Goal: Transaction & Acquisition: Obtain resource

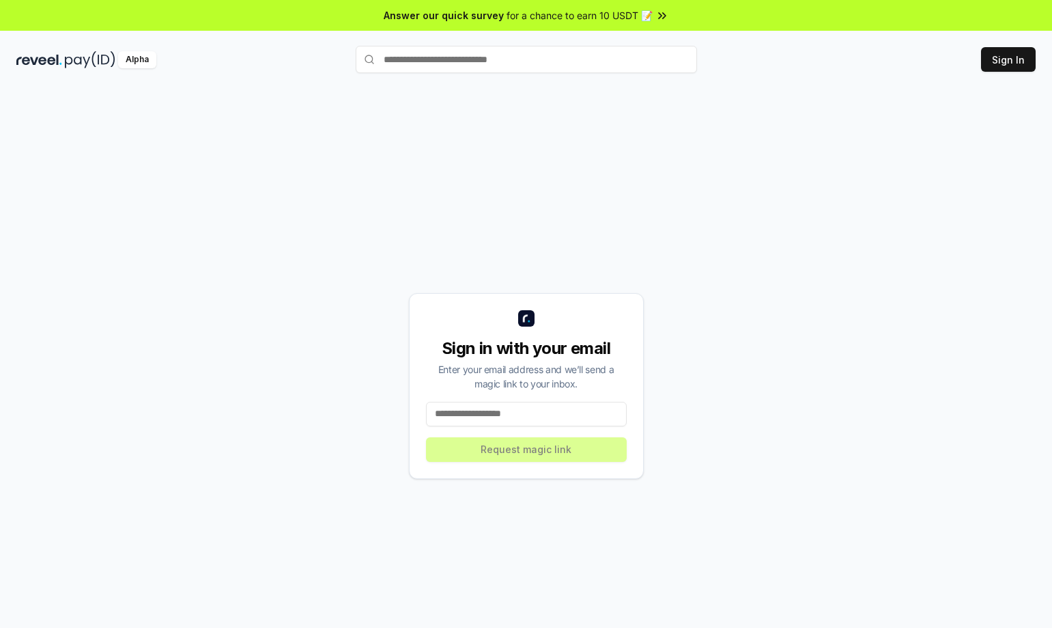
click at [489, 402] on input at bounding box center [526, 414] width 201 height 25
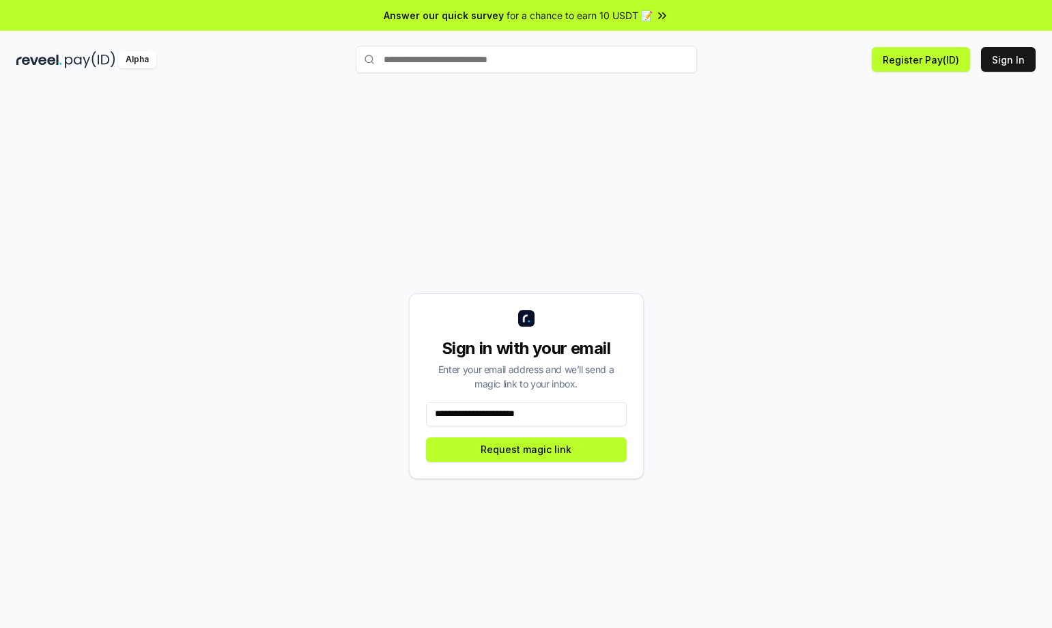
type input "**********"
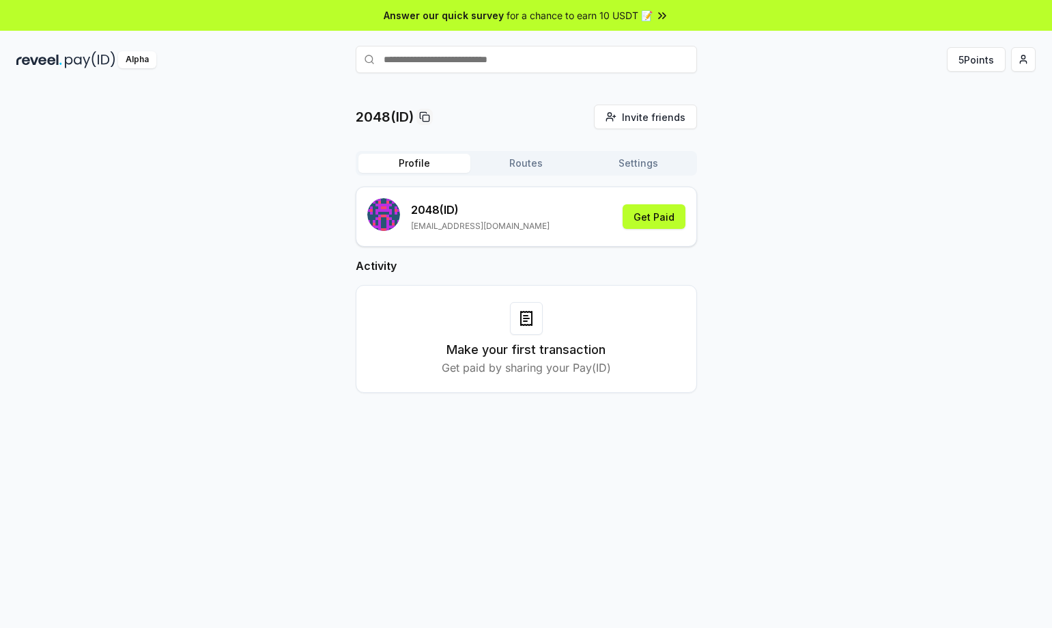
click at [794, 293] on div "2048(ID) Invite friends Invite Profile Routes Settings 2048 (ID) richmonkey888@…" at bounding box center [526, 259] width 1020 height 310
click at [523, 198] on div "2048 (ID) richmonkey888@gmail.com Get Paid" at bounding box center [526, 216] width 318 height 37
click at [1027, 49] on html "Answer our quick survey for a chance to earn 10 USDT 📝 Alpha 5 Points 2048(ID) …" at bounding box center [526, 314] width 1052 height 628
click at [957, 116] on div "Connect Wallet" at bounding box center [1002, 126] width 152 height 23
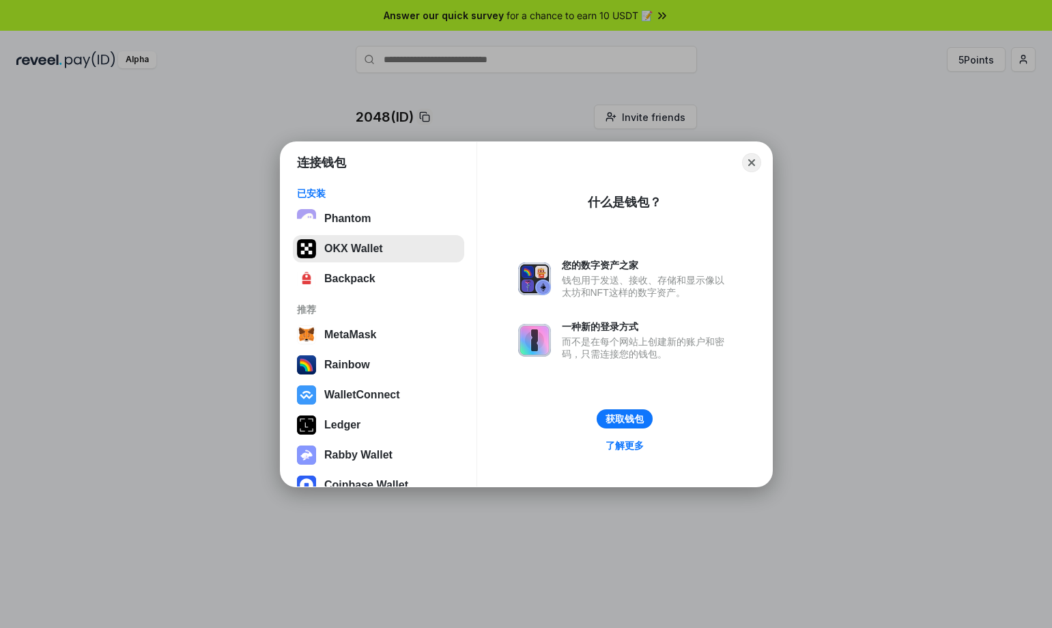
click at [348, 255] on button "OKX Wallet" at bounding box center [378, 248] width 171 height 27
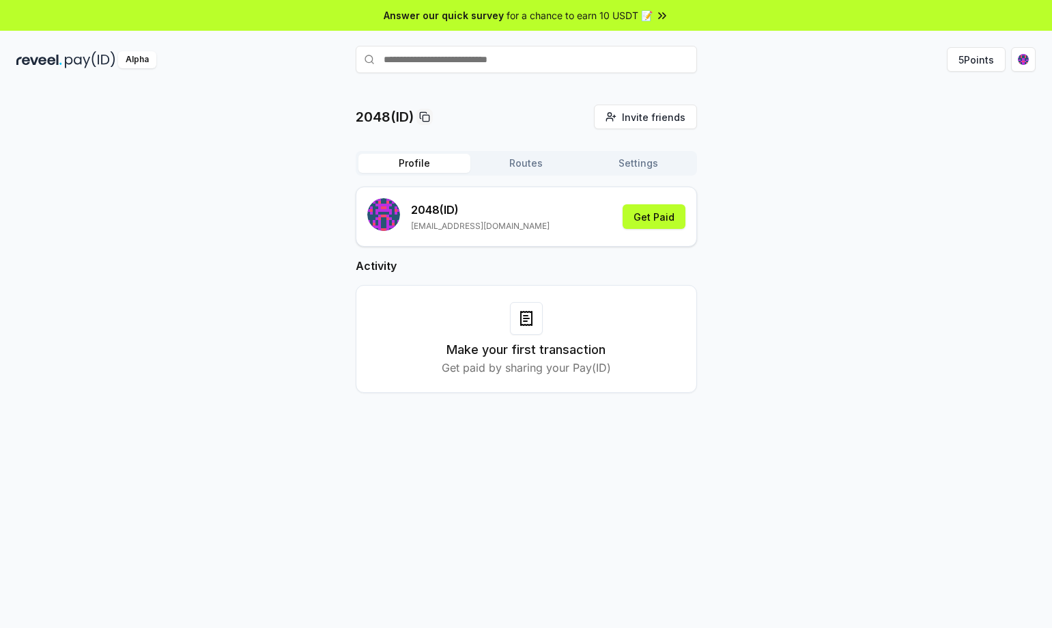
click at [860, 234] on div "2048(ID) Invite friends Invite Profile Routes Settings 2048 (ID) richmonkey888@…" at bounding box center [526, 259] width 1020 height 310
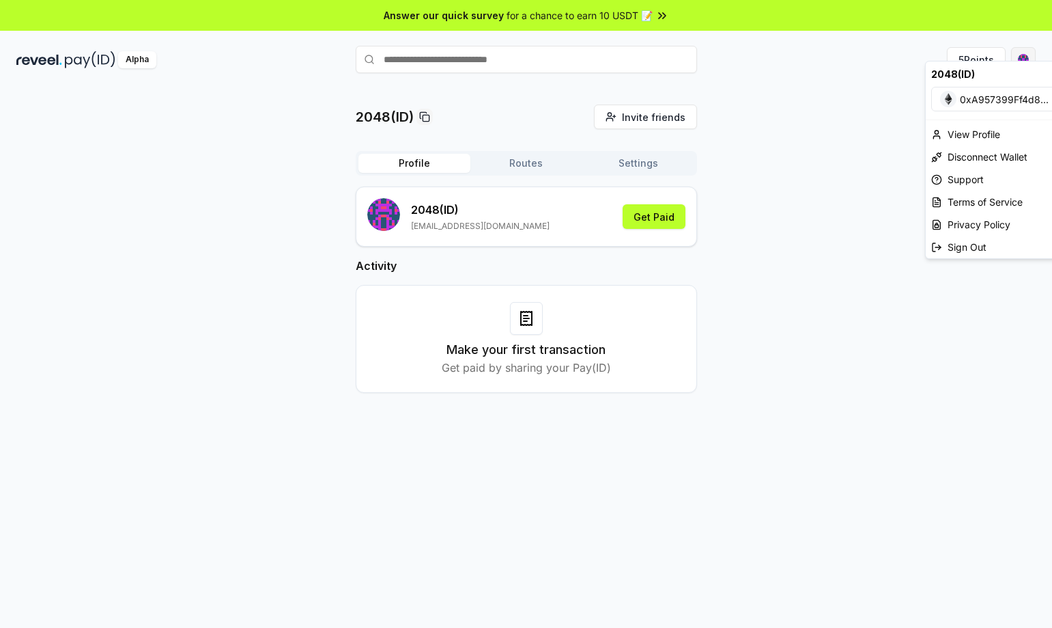
click at [1028, 46] on html "Answer our quick survey for a chance to earn 10 USDT 📝 Alpha 5 Points 2048(ID) …" at bounding box center [526, 314] width 1052 height 628
click at [849, 186] on html "Answer our quick survey for a chance to earn 10 USDT 📝 Alpha 5 Points 2048(ID) …" at bounding box center [526, 314] width 1052 height 628
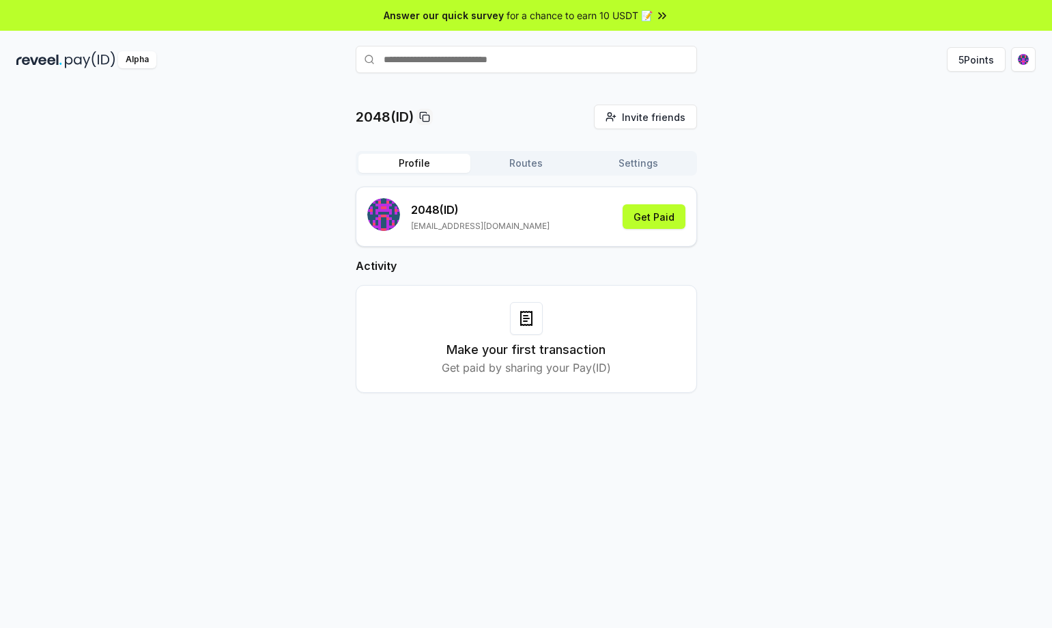
click at [273, 466] on div "2048(ID) Invite friends Invite Profile Routes Settings 2048 (ID) richmonkey888@…" at bounding box center [526, 371] width 1052 height 589
